Goal: Obtain resource: Download file/media

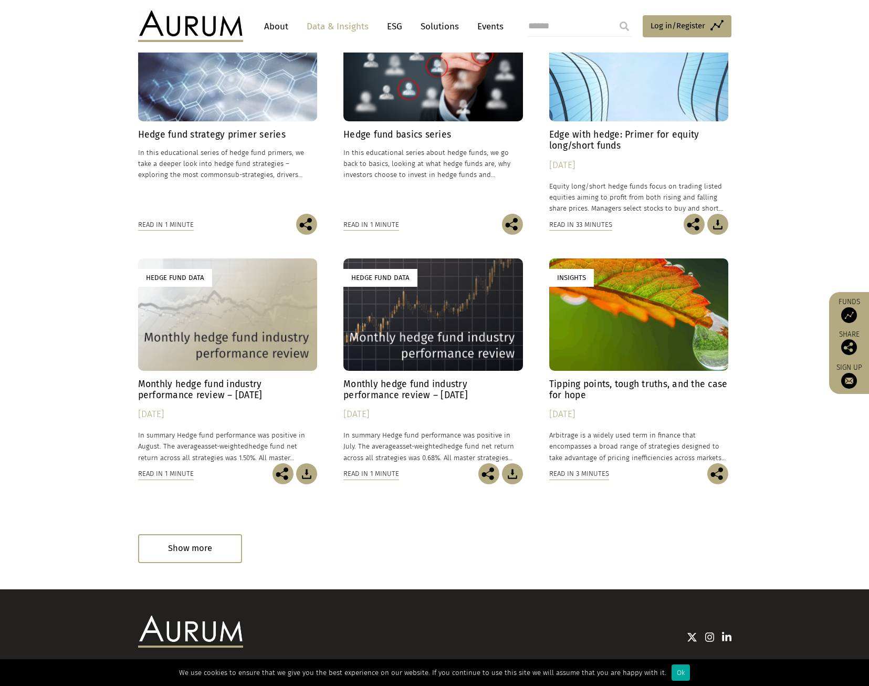
scroll to position [319, 0]
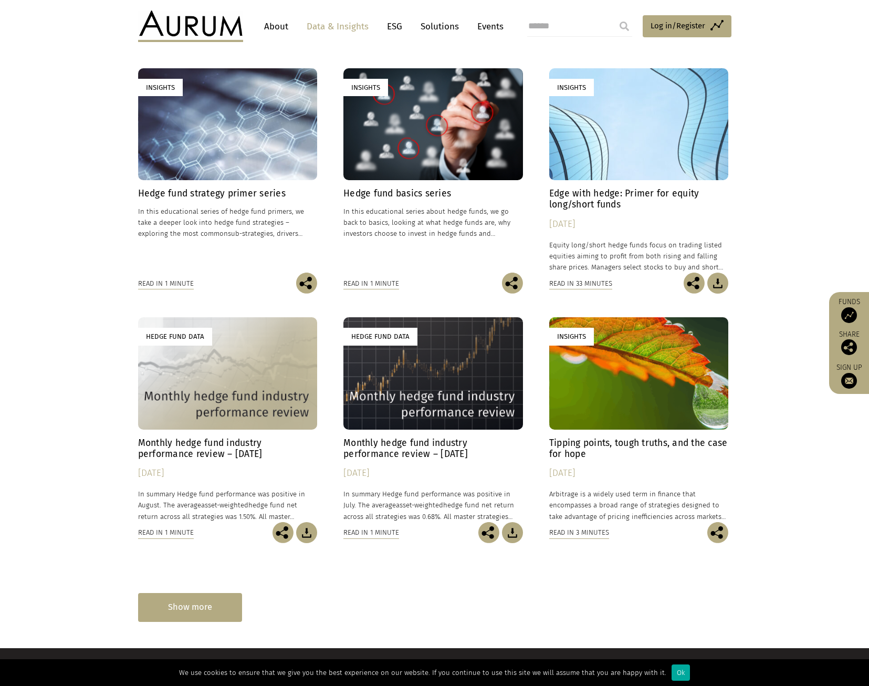
click at [191, 602] on div "Show more" at bounding box center [190, 607] width 104 height 29
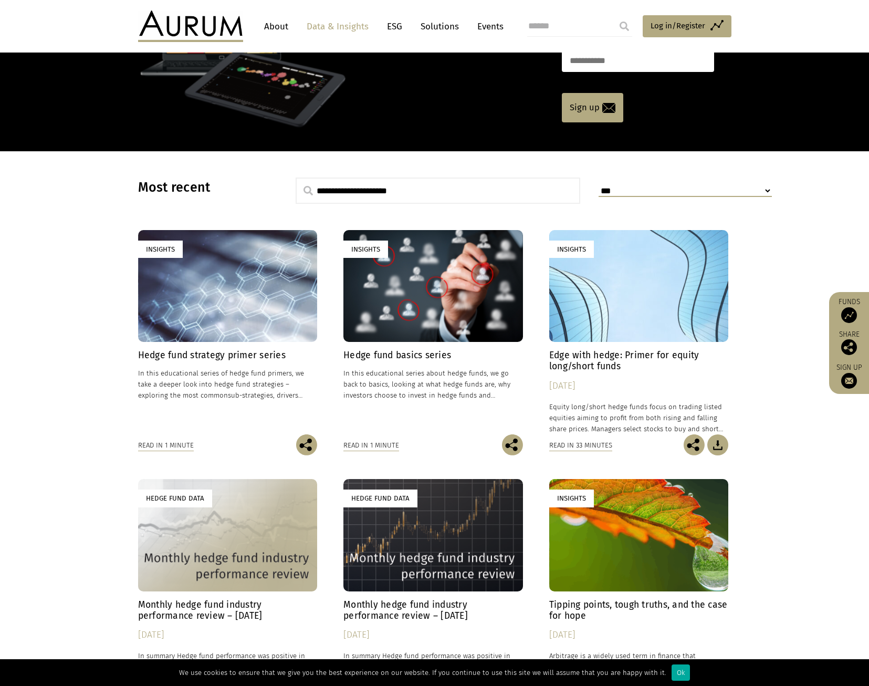
scroll to position [214, 0]
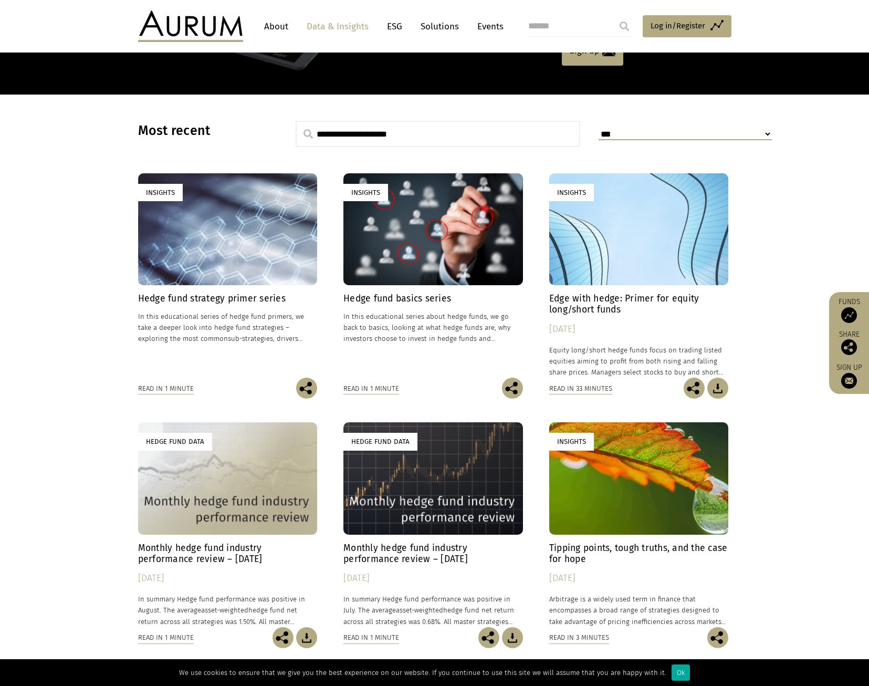
click at [203, 548] on h4 "Monthly hedge fund industry performance review – August 2025" at bounding box center [228, 554] width 180 height 22
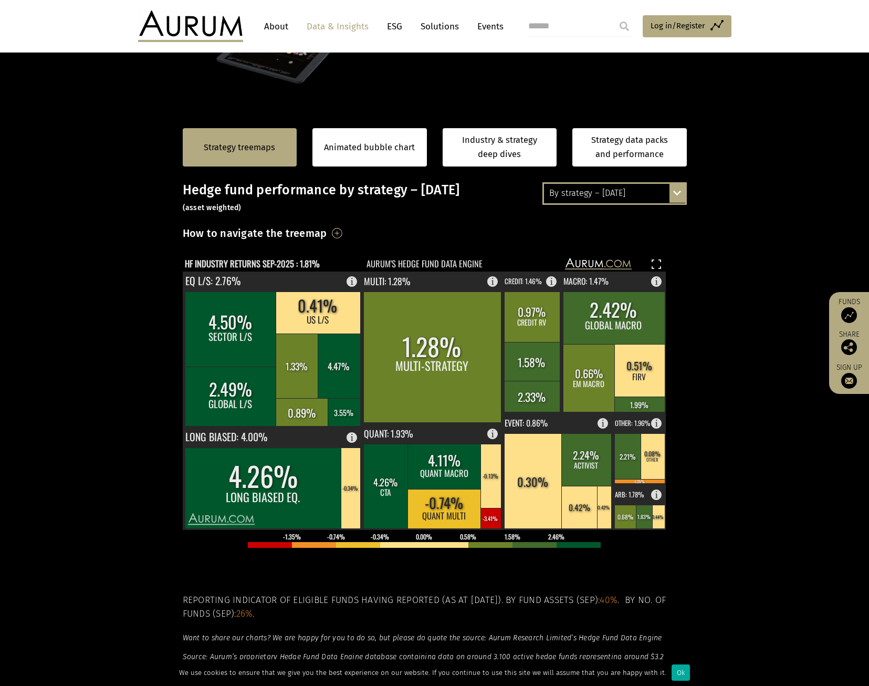
scroll to position [53, 0]
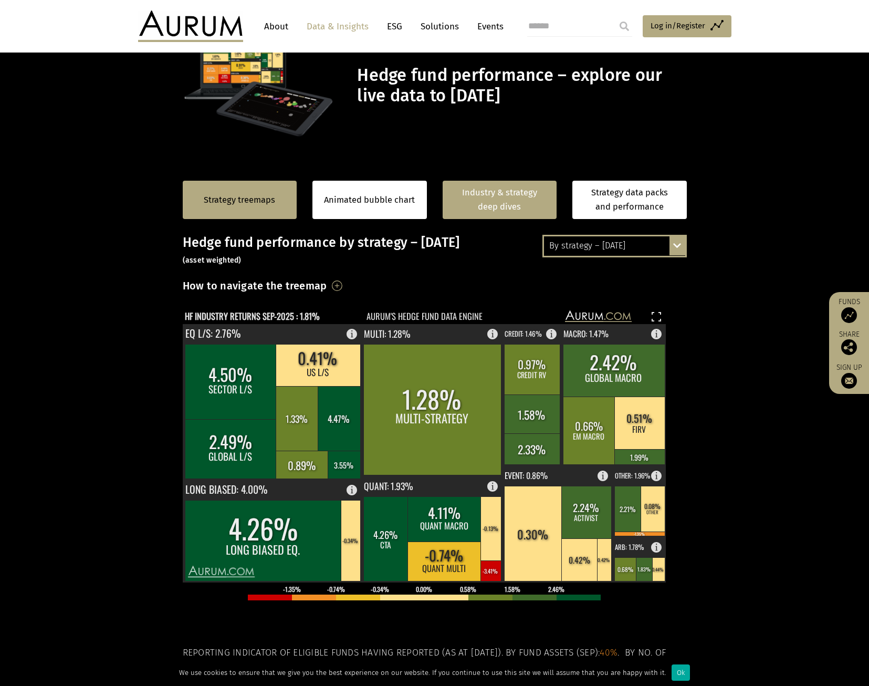
click at [513, 197] on link "Industry & strategy deep dives" at bounding box center [500, 200] width 115 height 38
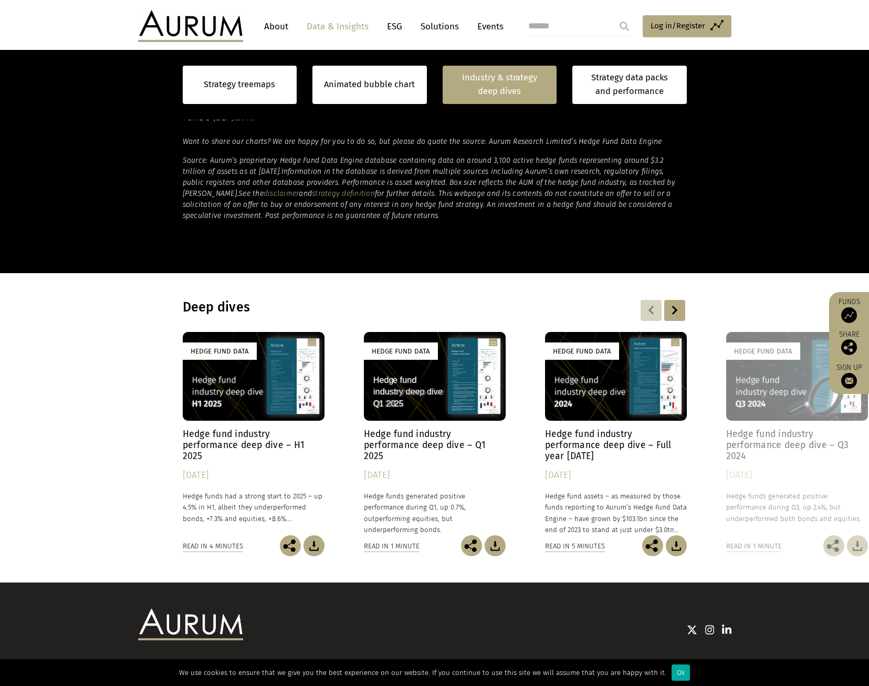
scroll to position [640, 0]
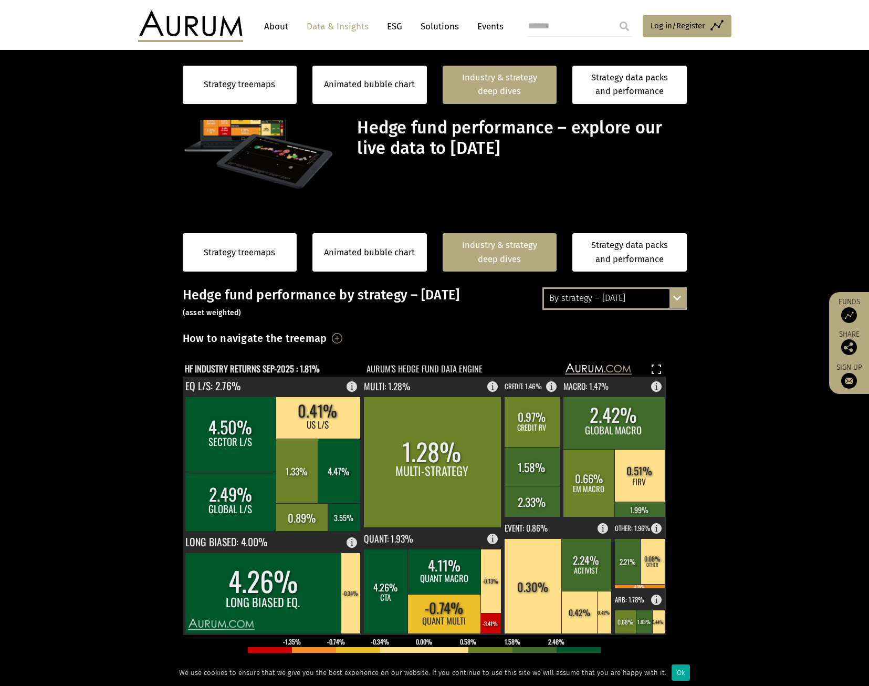
scroll to position [640, 0]
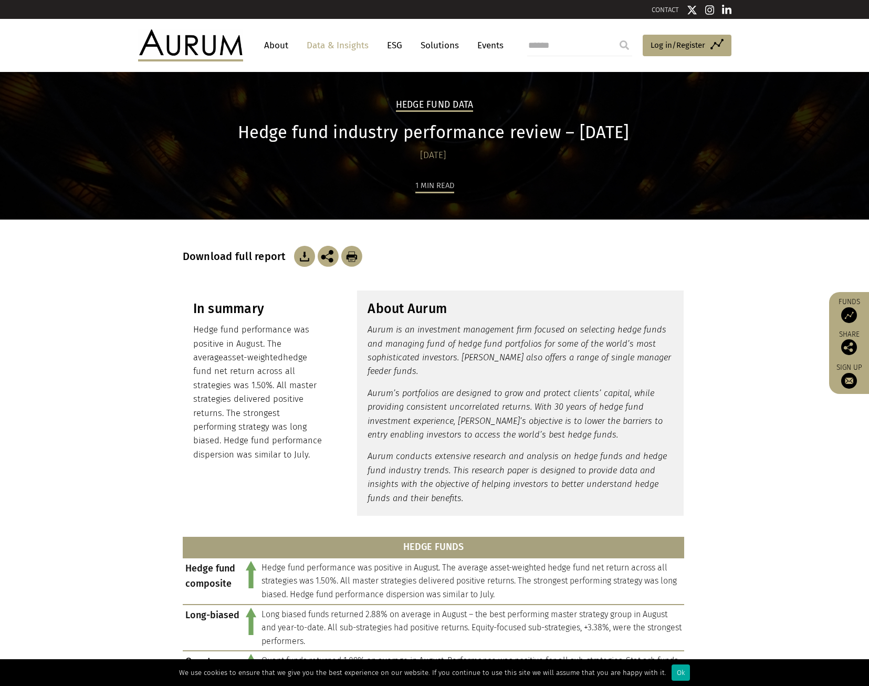
click at [424, 193] on div "1 min read" at bounding box center [435, 199] width 504 height 41
drag, startPoint x: 424, startPoint y: 193, endPoint x: 488, endPoint y: 226, distance: 71.7
click at [488, 226] on div "Download full report" at bounding box center [435, 243] width 504 height 47
